Goal: Transaction & Acquisition: Obtain resource

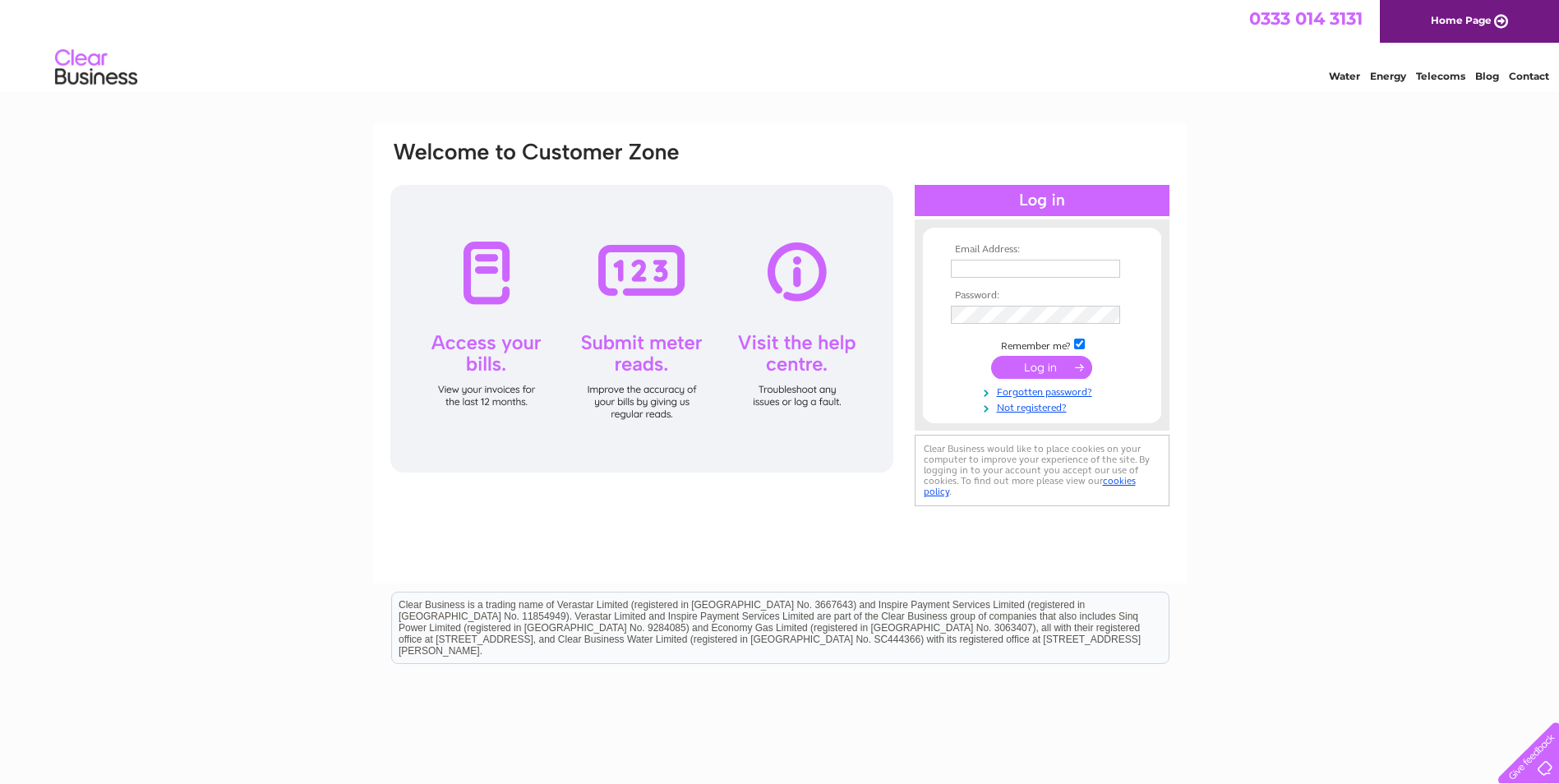
type input "[EMAIL_ADDRESS][DOMAIN_NAME]"
click at [1032, 367] on input "submit" at bounding box center [1041, 367] width 101 height 23
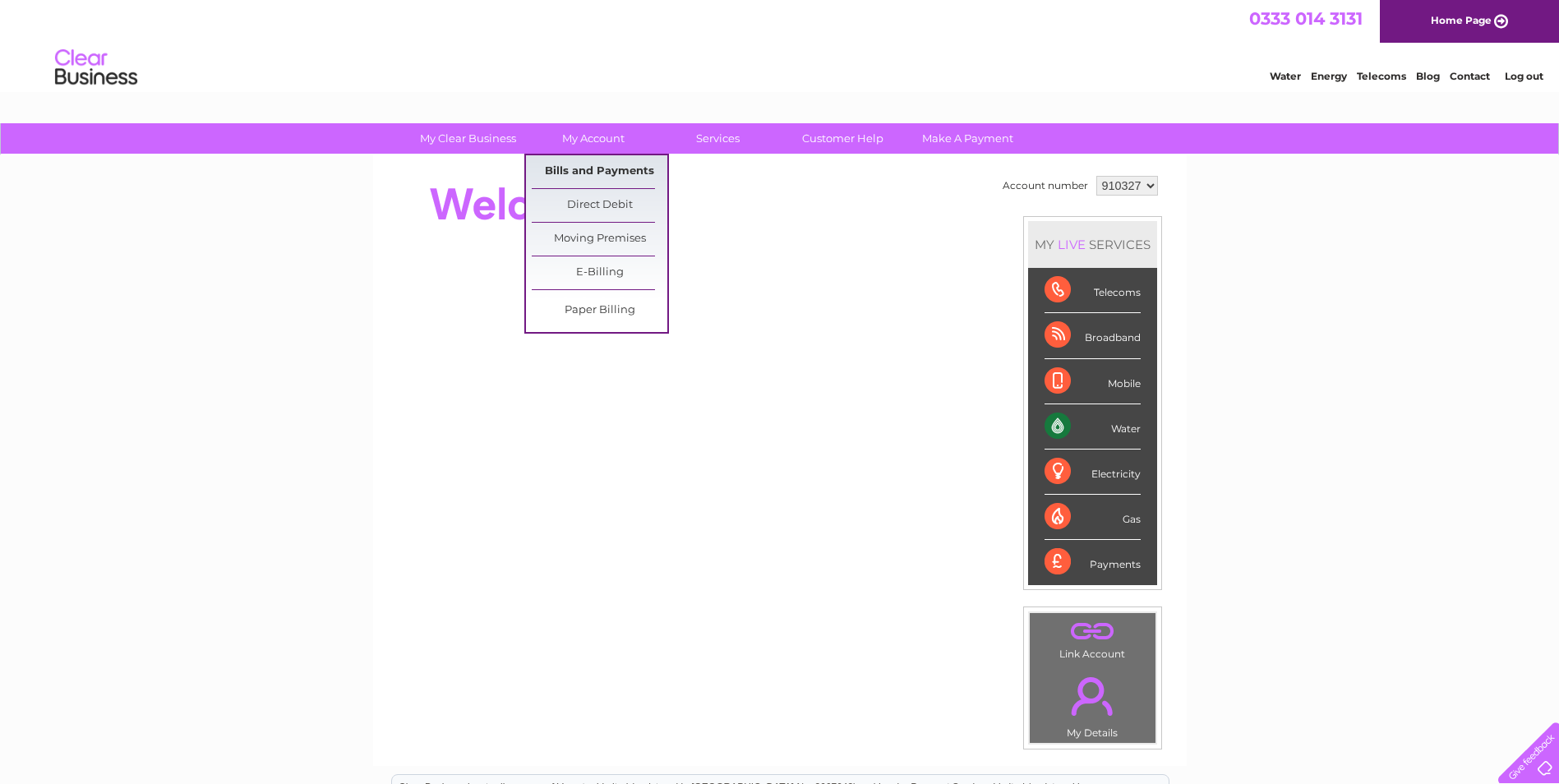
click at [585, 171] on link "Bills and Payments" at bounding box center [599, 172] width 136 height 33
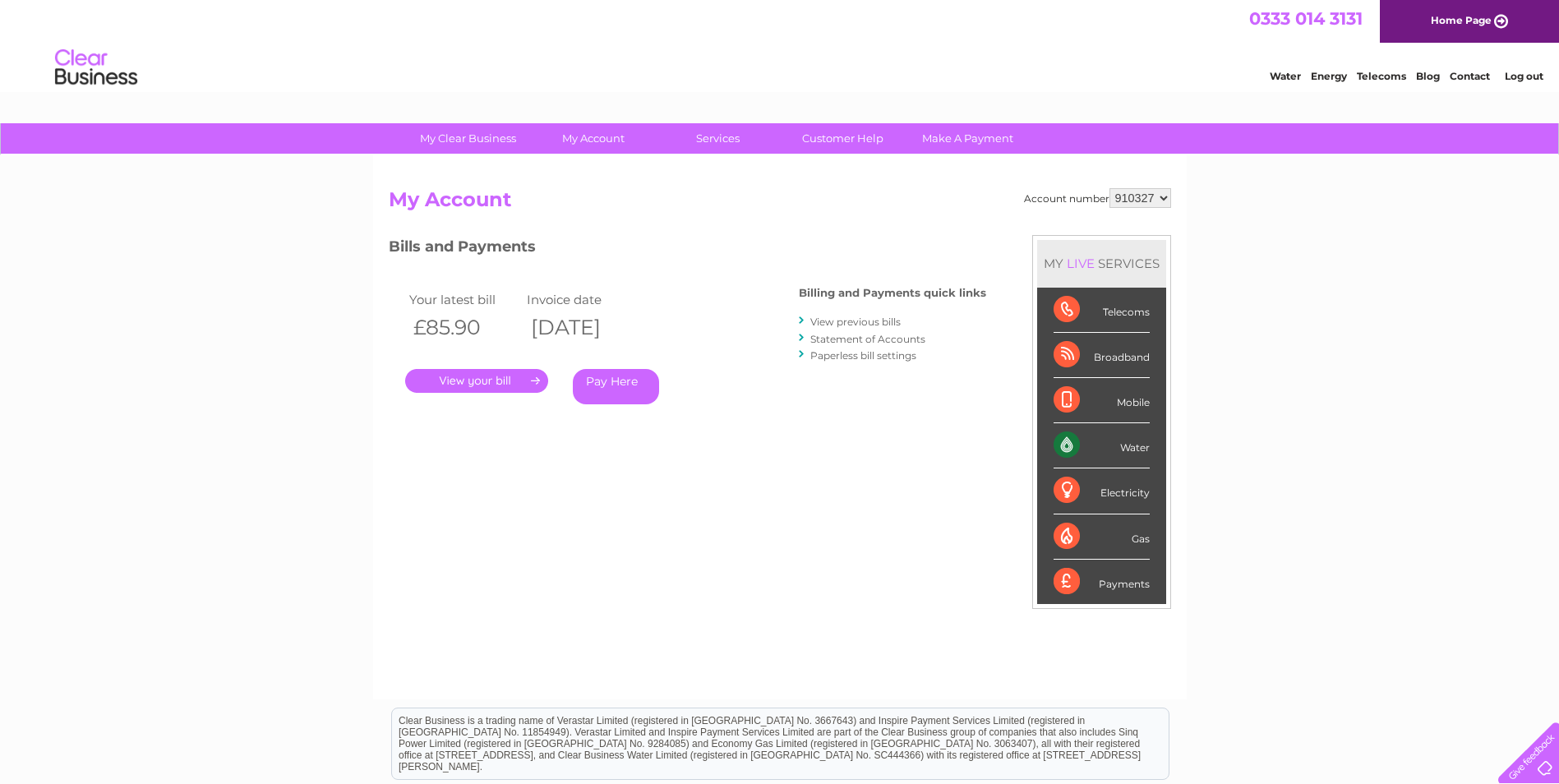
click at [471, 379] on link "." at bounding box center [476, 380] width 143 height 24
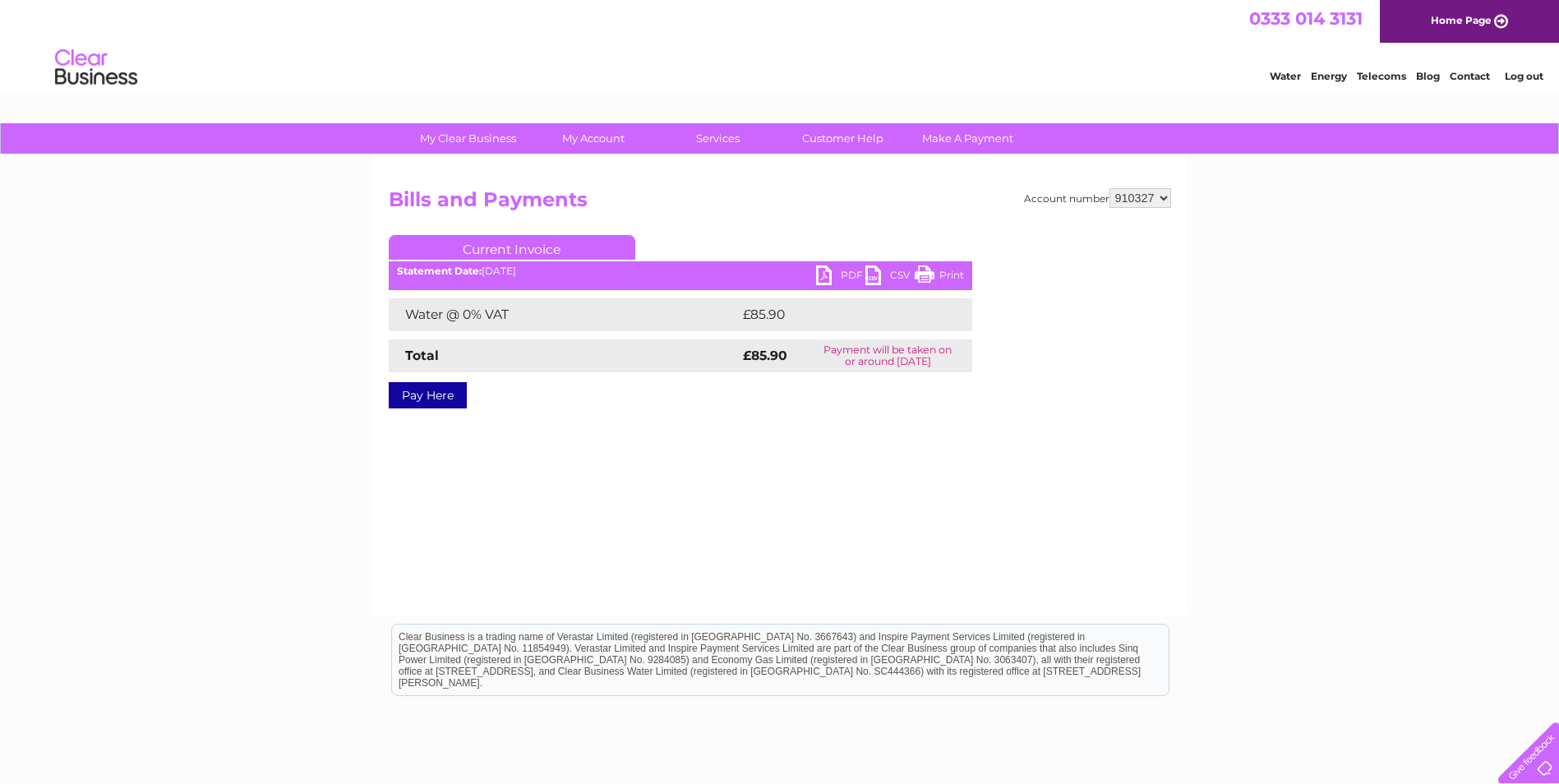
click at [825, 275] on link "PDF" at bounding box center [840, 277] width 49 height 24
click at [1527, 75] on link "Log out" at bounding box center [1524, 76] width 39 height 12
